Goal: Information Seeking & Learning: Learn about a topic

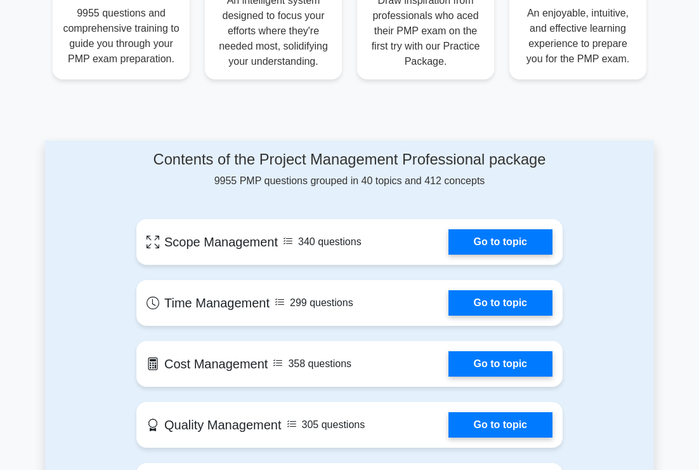
scroll to position [508, 0]
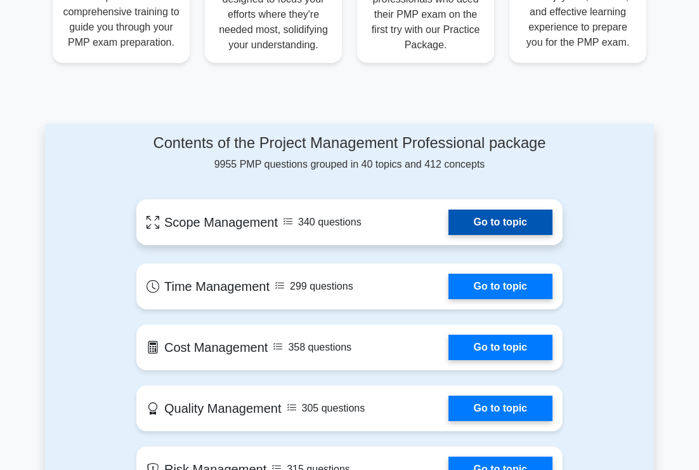
click at [449, 216] on link "Go to topic" at bounding box center [501, 221] width 104 height 25
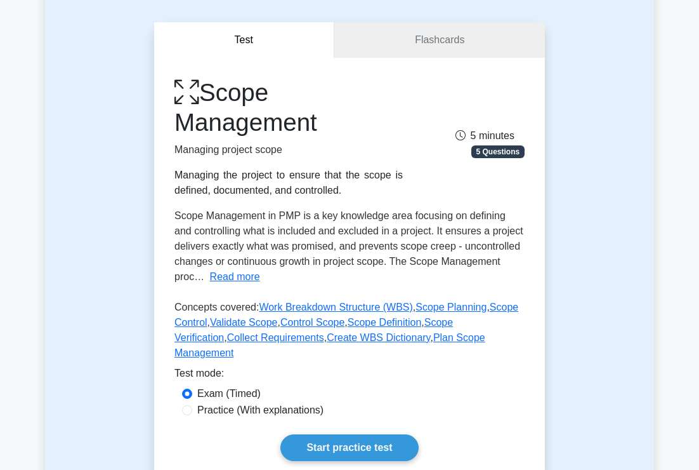
scroll to position [254, 0]
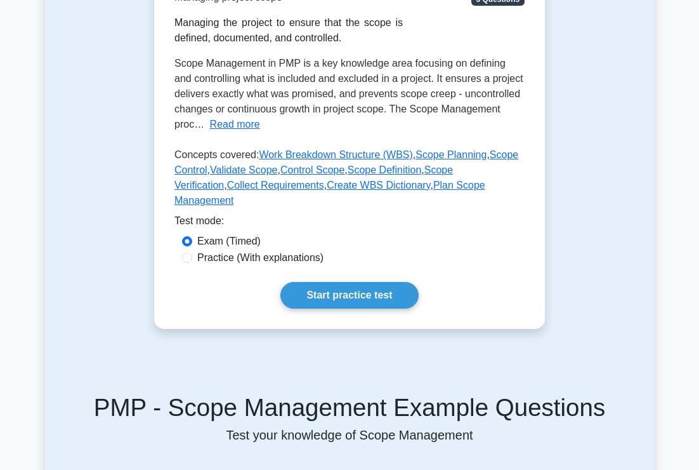
click at [299, 250] on label "Practice (With explanations)" at bounding box center [260, 257] width 126 height 15
click at [192, 253] on input "Practice (With explanations)" at bounding box center [187, 258] width 10 height 10
radio input "true"
click at [348, 282] on link "Start practice test" at bounding box center [349, 295] width 138 height 27
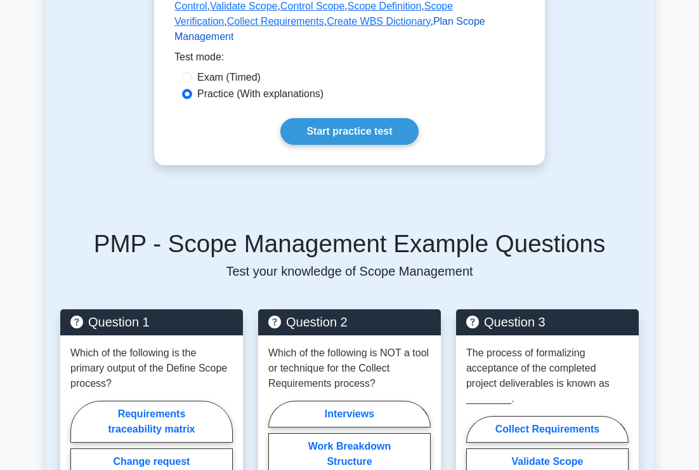
scroll to position [571, 0]
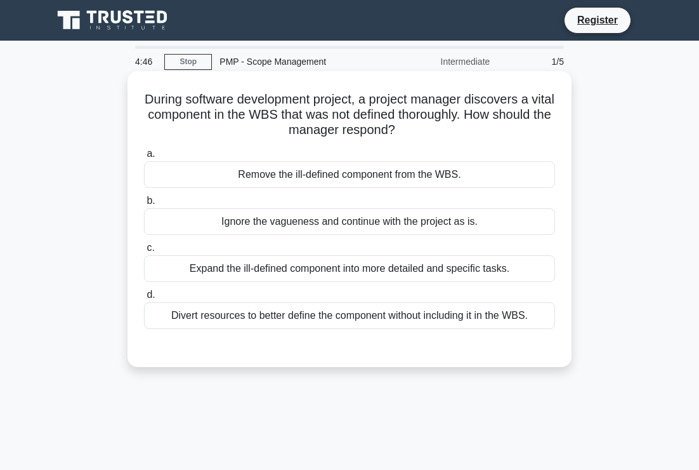
click at [447, 317] on div "Divert resources to better define the component without including it in the WBS." at bounding box center [349, 315] width 411 height 27
click at [144, 299] on input "d. Divert resources to better define the component without including it in the …" at bounding box center [144, 295] width 0 height 8
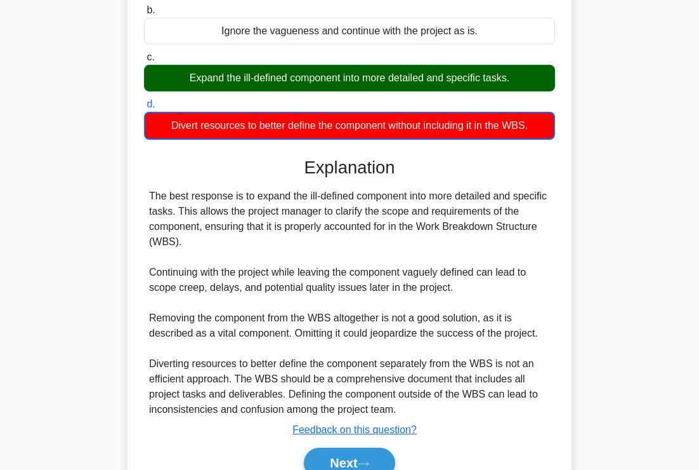
scroll to position [253, 0]
